Goal: Book appointment/travel/reservation

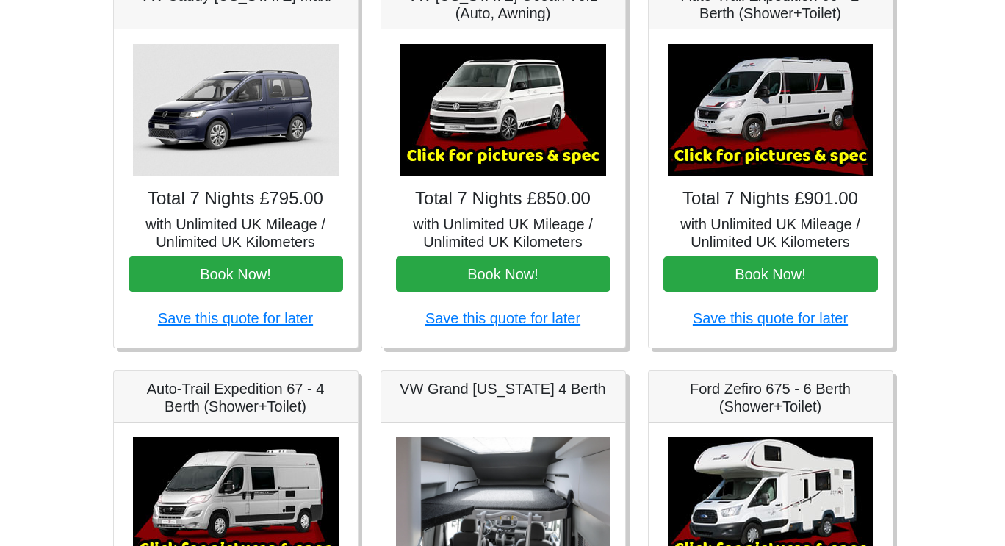
scroll to position [235, 0]
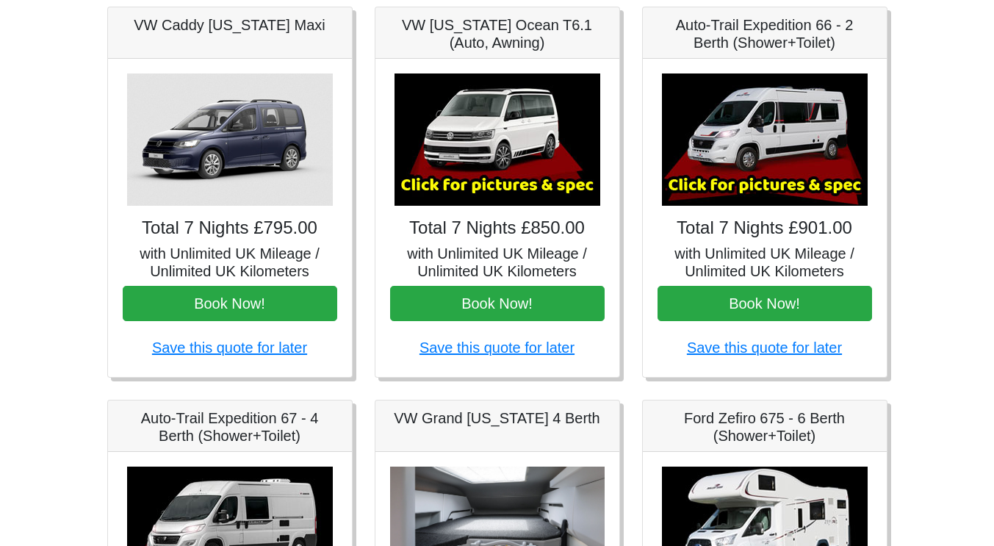
click at [735, 180] on img at bounding box center [765, 139] width 206 height 132
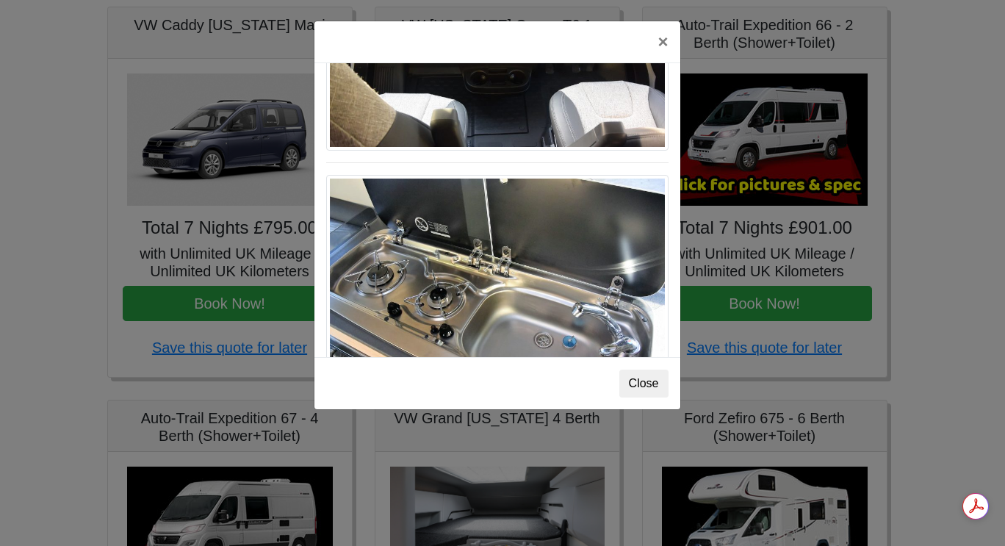
scroll to position [0, 0]
click at [644, 387] on button "Close" at bounding box center [643, 383] width 49 height 28
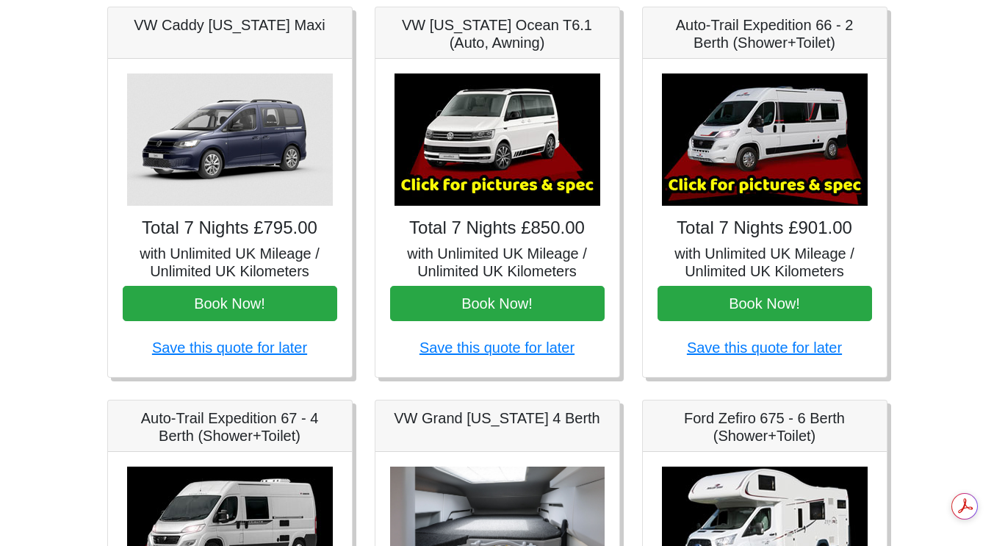
click at [479, 165] on img at bounding box center [497, 139] width 206 height 132
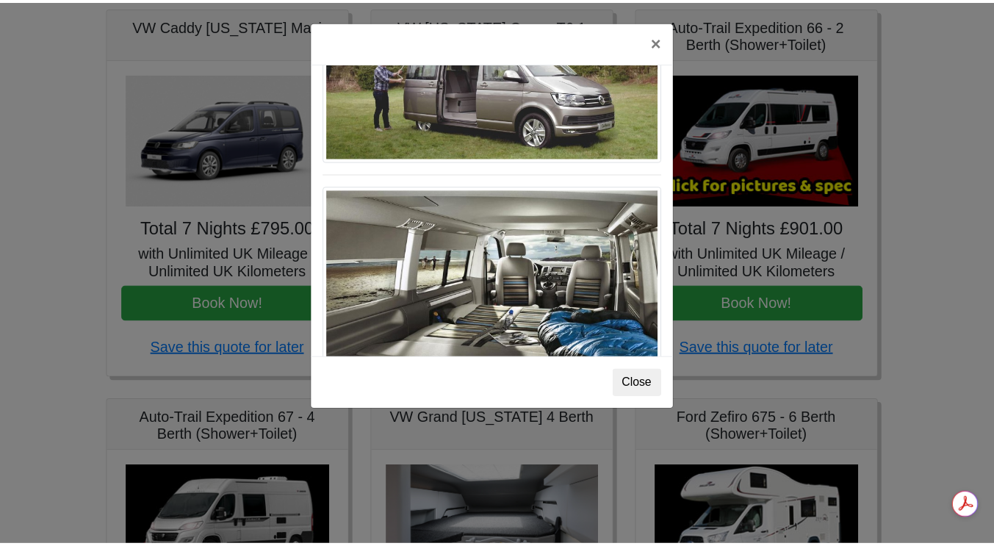
scroll to position [1602, 0]
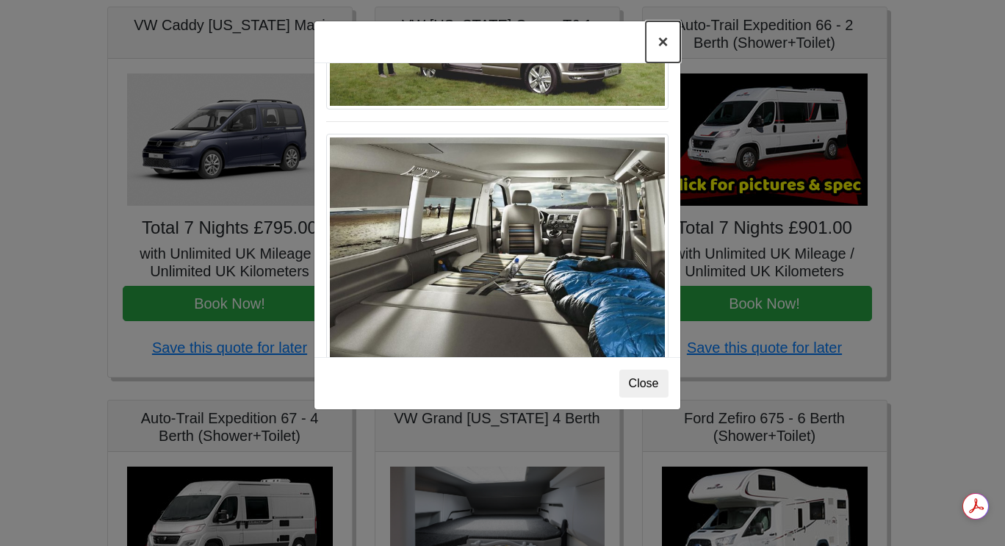
click at [664, 44] on button "×" at bounding box center [663, 41] width 34 height 41
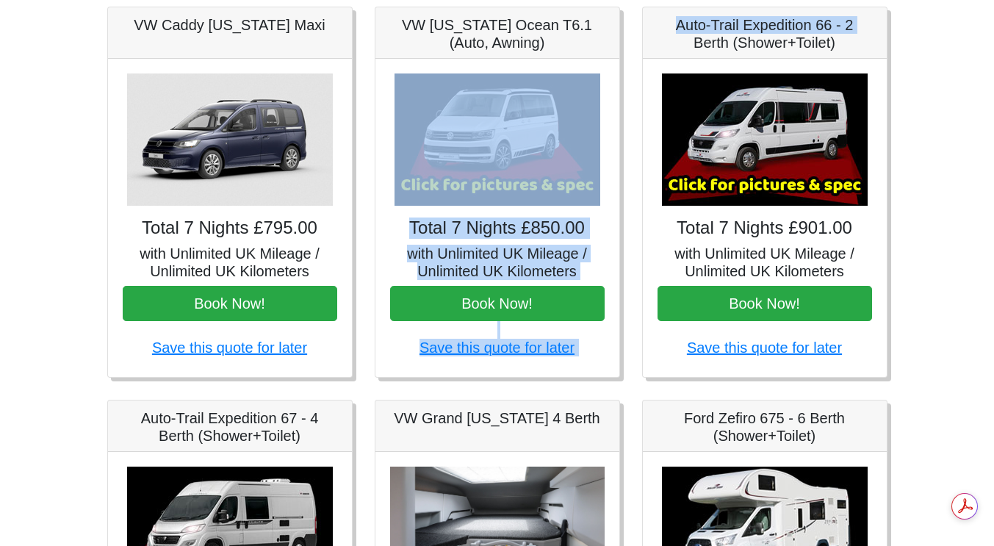
drag, startPoint x: 644, startPoint y: 51, endPoint x: 397, endPoint y: 168, distance: 273.0
click at [224, 192] on img at bounding box center [230, 139] width 206 height 132
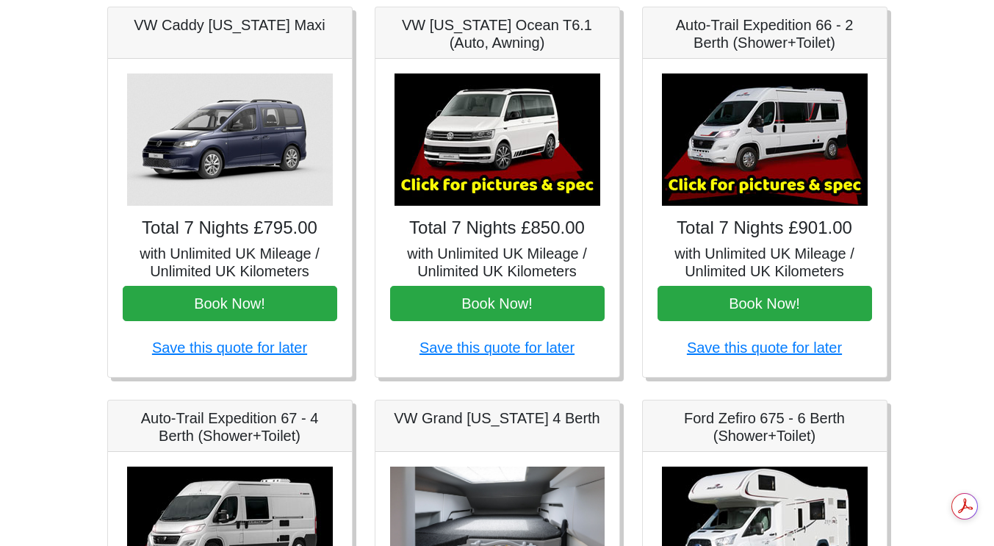
click at [218, 234] on h4 "Total 7 Nights £795.00" at bounding box center [230, 227] width 214 height 21
click at [208, 250] on h5 "with Unlimited UK Mileage / Unlimited UK Kilometers" at bounding box center [230, 262] width 214 height 35
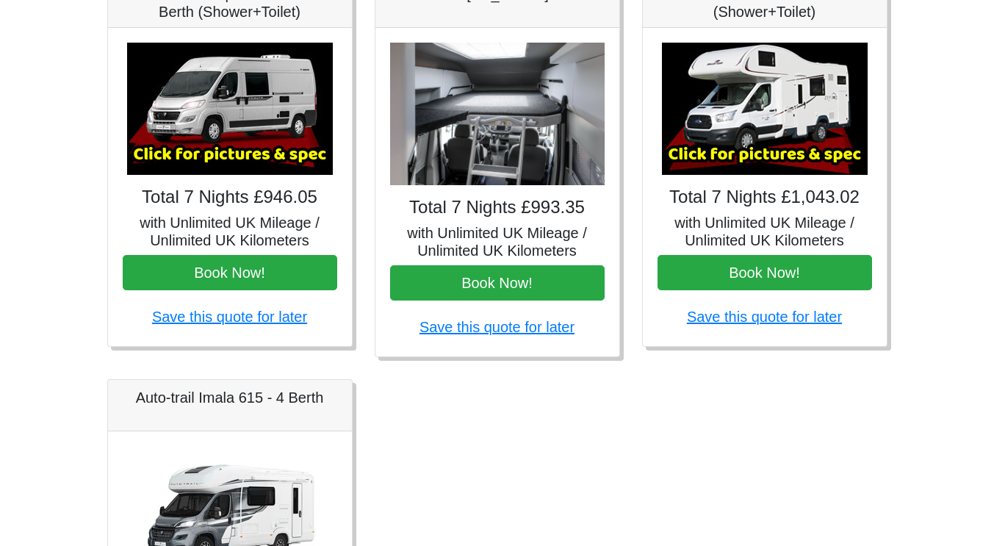
scroll to position [793, 0]
